Goal: Information Seeking & Learning: Check status

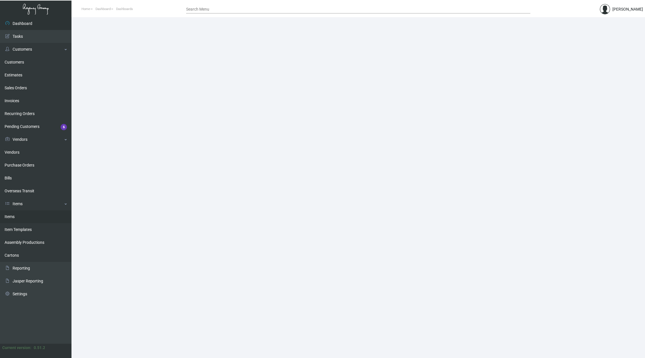
click at [29, 213] on link "Items" at bounding box center [36, 216] width 72 height 13
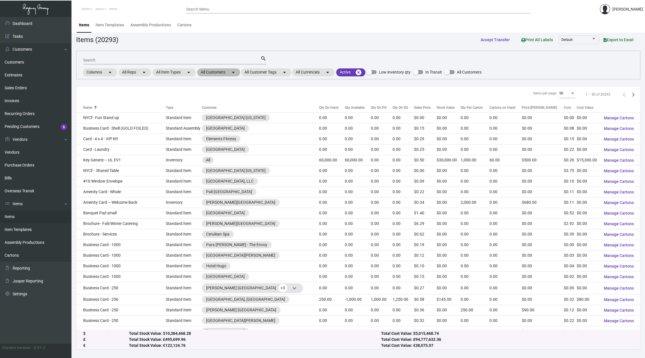
click at [217, 73] on mat-chip "All Customers arrow_drop_down" at bounding box center [218, 72] width 43 height 8
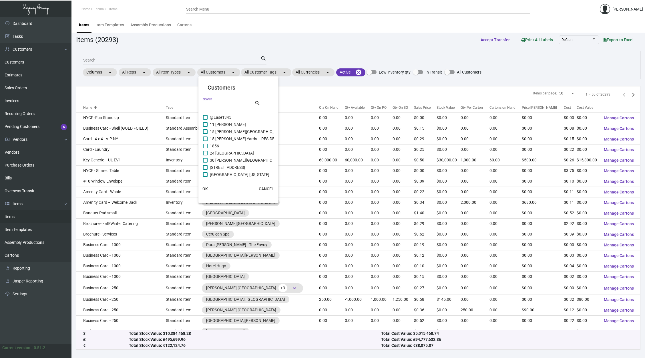
click at [224, 104] on input "Search" at bounding box center [228, 105] width 51 height 5
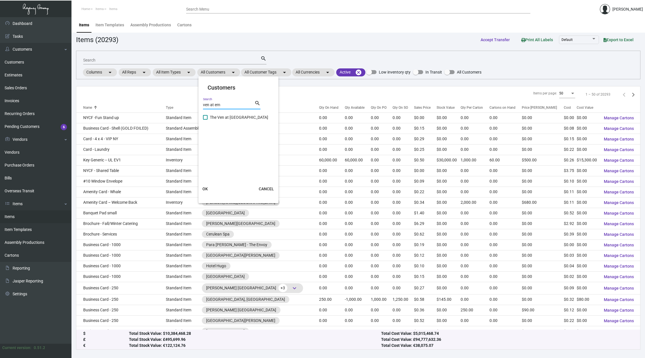
type input "ven at em"
click at [225, 115] on span "The Ven at [GEOGRAPHIC_DATA]" at bounding box center [239, 117] width 58 height 7
click at [205, 120] on input "The Ven at [GEOGRAPHIC_DATA]" at bounding box center [205, 120] width 0 height 0
checkbox input "true"
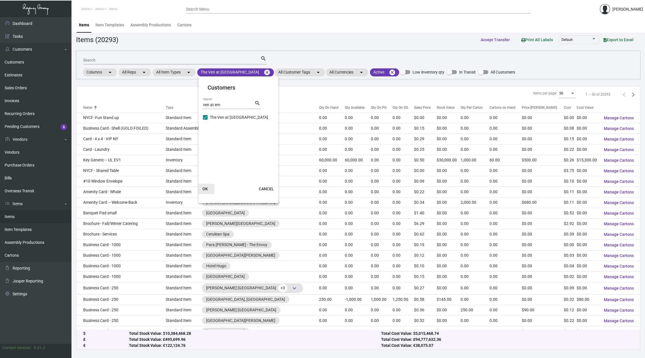
click at [204, 187] on span "OK" at bounding box center [205, 188] width 5 height 5
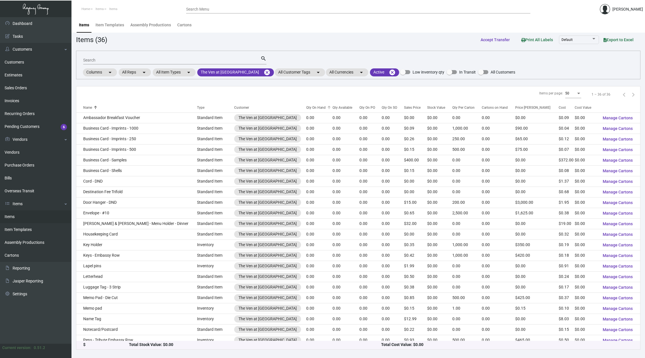
click at [306, 105] on div "Qty On Hand" at bounding box center [315, 107] width 19 height 5
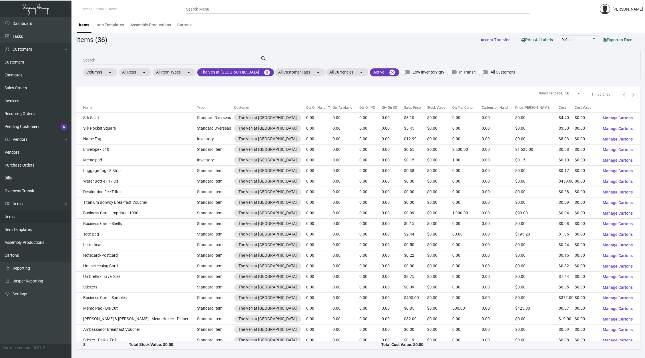
click at [306, 105] on div "Qty On Hand" at bounding box center [315, 107] width 19 height 5
